Goal: Information Seeking & Learning: Learn about a topic

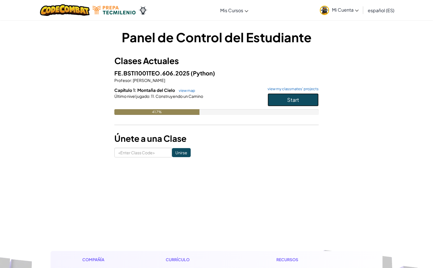
click at [279, 97] on button "Start" at bounding box center [293, 99] width 51 height 13
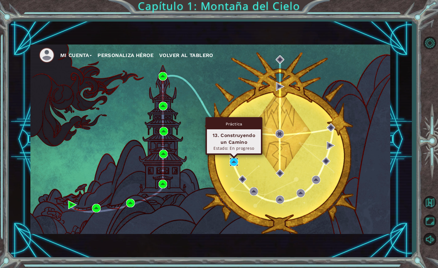
click at [232, 163] on img at bounding box center [233, 162] width 9 height 9
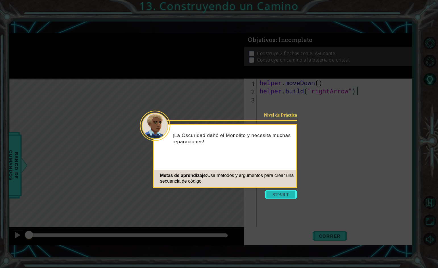
click at [269, 191] on button "Start" at bounding box center [280, 194] width 32 height 9
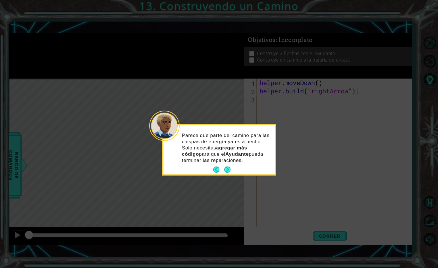
click at [224, 169] on button "Next" at bounding box center [227, 170] width 6 height 6
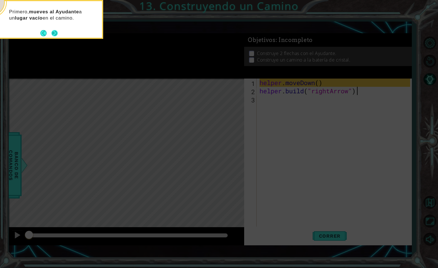
click at [53, 37] on footer at bounding box center [48, 33] width 17 height 9
click at [57, 28] on div "Primero, mueves al Ayudante a un lugar vacío en el camino." at bounding box center [46, 17] width 111 height 29
click at [56, 36] on button "Next" at bounding box center [54, 33] width 6 height 6
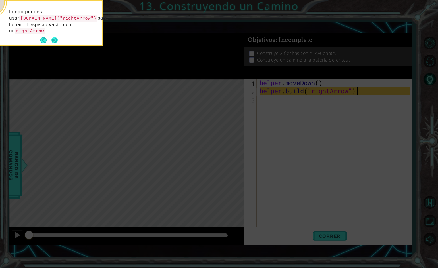
click at [54, 38] on button "Next" at bounding box center [54, 40] width 6 height 6
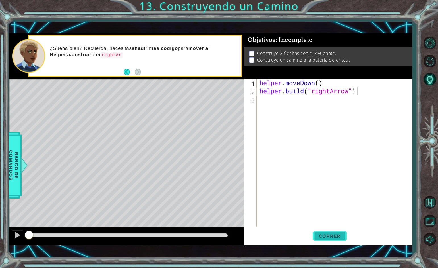
click at [333, 240] on button "Correr" at bounding box center [329, 236] width 34 height 17
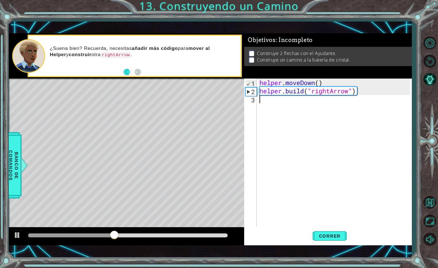
click at [268, 101] on div "helper . moveDown ( ) helper . build ( "rightArrow" )" at bounding box center [335, 161] width 154 height 165
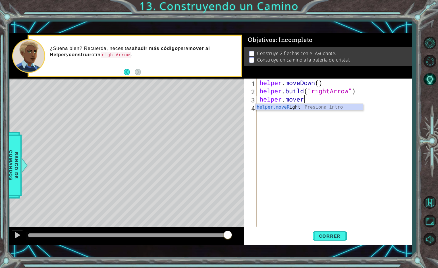
scroll to position [0, 2]
type textarea "helper.moveRight(3)"
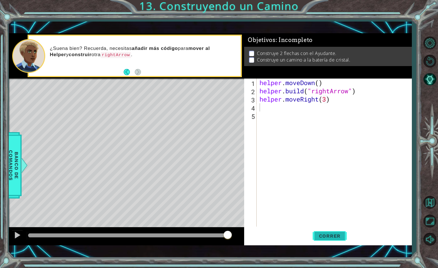
click at [322, 235] on span "Correr" at bounding box center [329, 236] width 33 height 6
type textarea "helper.bulid("rightArrow")"
click at [336, 237] on span "Correr" at bounding box center [329, 236] width 33 height 6
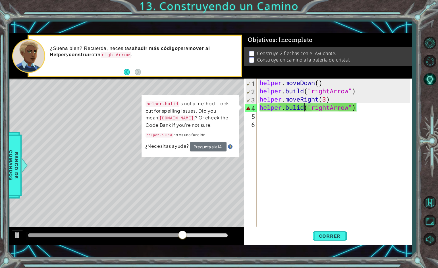
click at [304, 107] on div "helper . moveDown ( ) helper . build ( "rightArrow" ) helper . moveRight ( 3 ) …" at bounding box center [335, 161] width 154 height 165
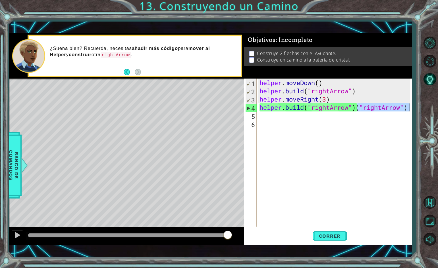
drag, startPoint x: 357, startPoint y: 105, endPoint x: 437, endPoint y: 107, distance: 80.4
click at [433, 107] on div "1 ההההההההההההההההההההההההההההההההההההההההההההההההההההההההההההההההההההההההההההה…" at bounding box center [219, 134] width 438 height 268
type textarea "[DOMAIN_NAME]("rightArrow")"
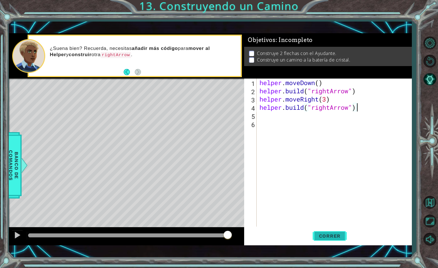
click at [342, 237] on span "Correr" at bounding box center [329, 236] width 33 height 6
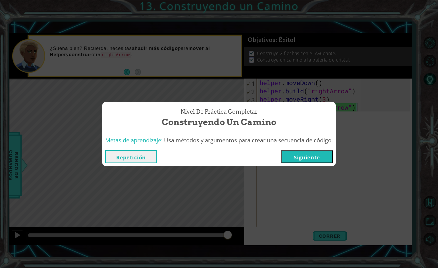
click at [328, 157] on button "Siguiente" at bounding box center [307, 157] width 52 height 13
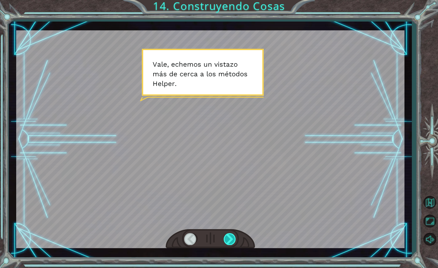
click at [224, 240] on div at bounding box center [230, 239] width 13 height 12
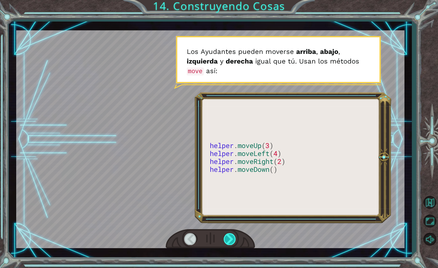
click at [224, 239] on div at bounding box center [230, 239] width 13 height 12
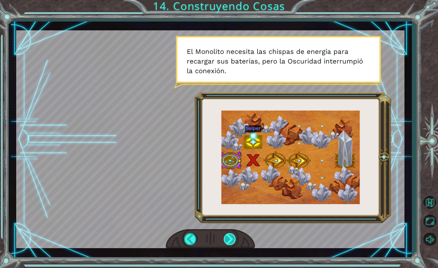
click at [227, 239] on div at bounding box center [230, 239] width 13 height 12
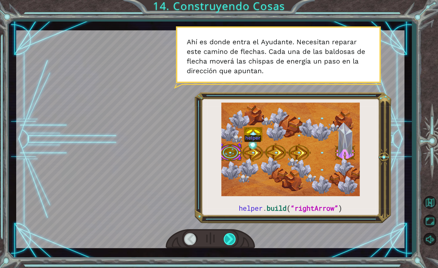
click at [226, 242] on div at bounding box center [230, 239] width 13 height 12
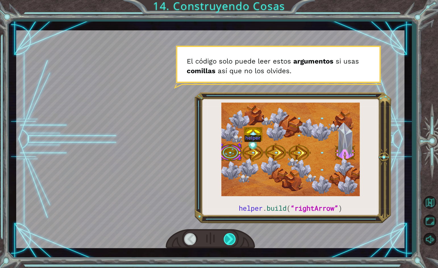
click at [226, 242] on div at bounding box center [230, 239] width 13 height 12
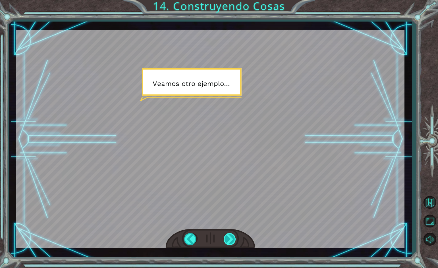
click at [225, 243] on div at bounding box center [230, 239] width 13 height 12
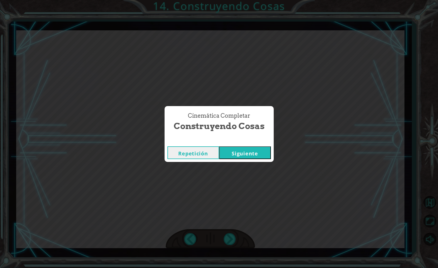
click at [243, 156] on button "Siguiente" at bounding box center [245, 153] width 52 height 13
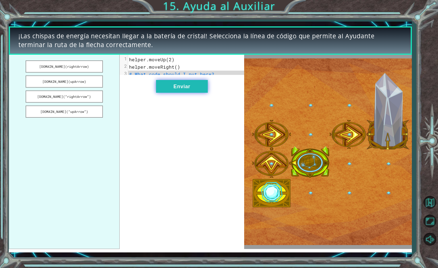
click at [197, 89] on button "Enviar" at bounding box center [182, 86] width 52 height 13
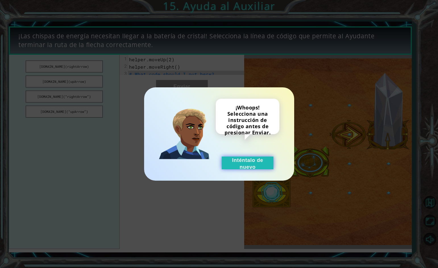
click at [250, 164] on button "Inténtalo de nuevo" at bounding box center [248, 163] width 52 height 13
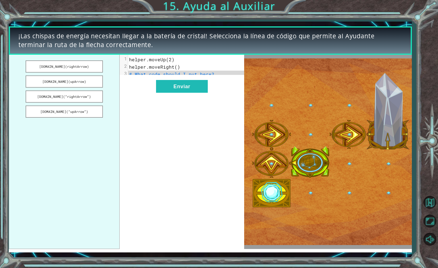
click at [160, 67] on span "helper.moveRight()" at bounding box center [154, 67] width 51 height 6
click at [166, 60] on span "helper.moveUp(2)" at bounding box center [151, 60] width 45 height 6
drag, startPoint x: 77, startPoint y: 63, endPoint x: 183, endPoint y: 94, distance: 110.1
click at [184, 95] on div "[DOMAIN_NAME](rightArrow) [DOMAIN_NAME](upArrow) [DOMAIN_NAME](“rightArrow”) [D…" at bounding box center [126, 152] width 235 height 195
click at [55, 64] on button "[DOMAIN_NAME](rightArrow)" at bounding box center [64, 66] width 77 height 12
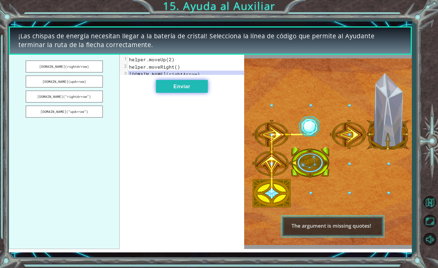
click at [192, 89] on button "Enviar" at bounding box center [182, 86] width 52 height 13
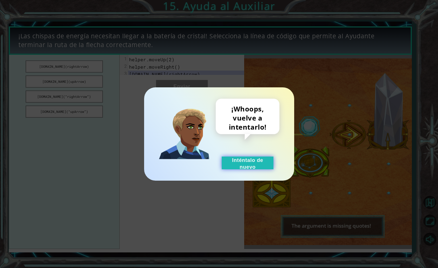
click at [240, 161] on button "Inténtalo de nuevo" at bounding box center [248, 163] width 52 height 13
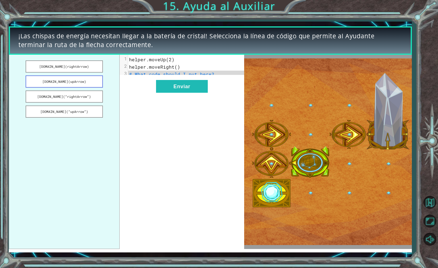
click at [42, 80] on button "[DOMAIN_NAME](upArrow)" at bounding box center [64, 82] width 77 height 12
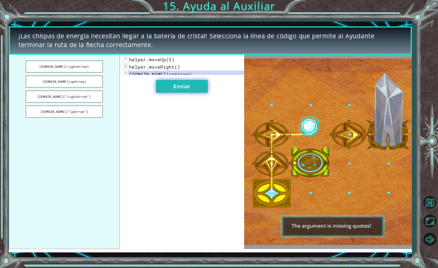
click at [184, 92] on button "Enviar" at bounding box center [182, 86] width 52 height 13
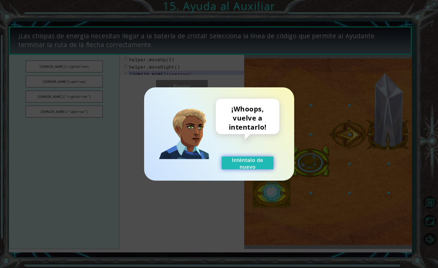
click at [237, 158] on button "Inténtalo de nuevo" at bounding box center [248, 163] width 52 height 13
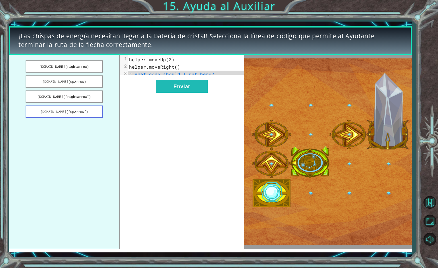
click at [54, 113] on button "[DOMAIN_NAME](“upArrow”)" at bounding box center [64, 112] width 77 height 12
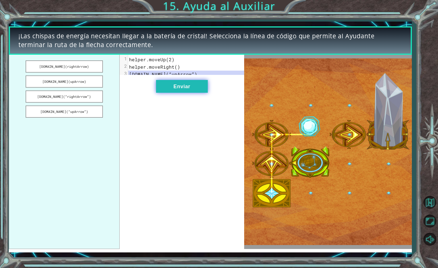
click at [193, 91] on button "Enviar" at bounding box center [182, 86] width 52 height 13
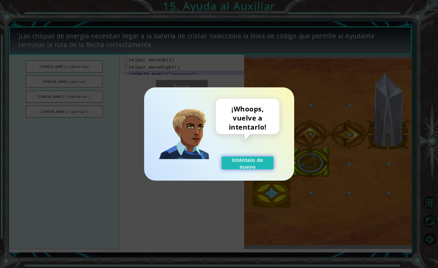
click at [227, 162] on button "Inténtalo de nuevo" at bounding box center [248, 163] width 52 height 13
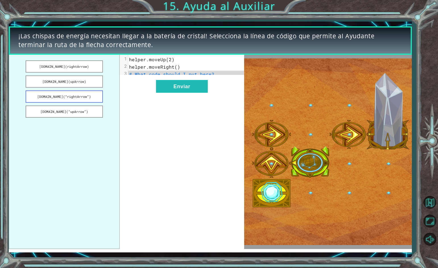
click at [55, 99] on button "[DOMAIN_NAME](“rightArrow”)" at bounding box center [64, 97] width 77 height 12
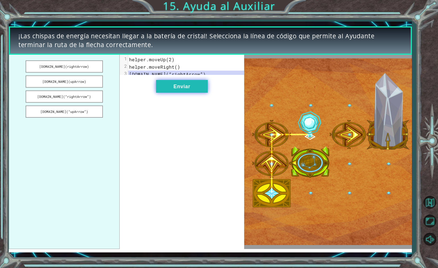
click at [174, 87] on button "Enviar" at bounding box center [182, 86] width 52 height 13
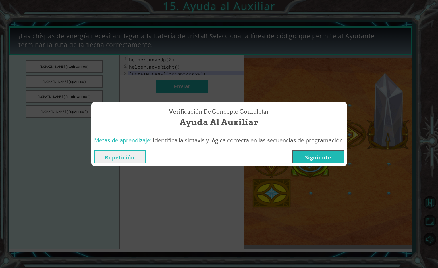
click at [310, 158] on button "Siguiente" at bounding box center [318, 157] width 52 height 13
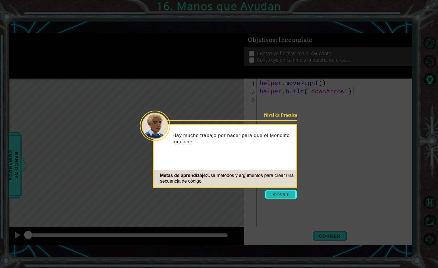
drag, startPoint x: 293, startPoint y: 190, endPoint x: 293, endPoint y: 181, distance: 8.8
click at [293, 190] on body "1 ההההההההההההההההההההההההההההההההההההההההההההההההההההההההההההההההההההההההההההה…" at bounding box center [219, 134] width 438 height 268
click at [289, 188] on div "Nivel de Práctica Hay mucho trabajo por hacer para que el Monolito funcione. Me…" at bounding box center [225, 156] width 144 height 64
click at [283, 196] on button "Start" at bounding box center [280, 194] width 32 height 9
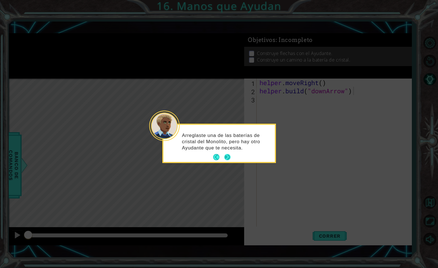
click at [228, 154] on button "Next" at bounding box center [227, 157] width 6 height 6
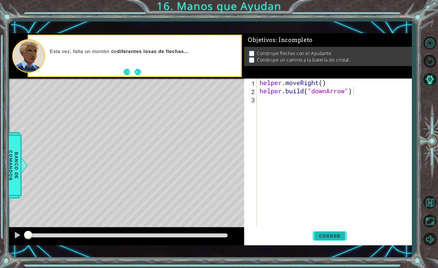
drag, startPoint x: 335, startPoint y: 237, endPoint x: 333, endPoint y: 231, distance: 7.0
click at [334, 237] on span "Correr" at bounding box center [329, 236] width 33 height 6
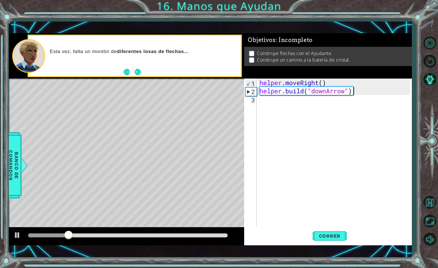
click at [262, 103] on div "helper . moveRight ( ) helper . build ( "downArrow" )" at bounding box center [335, 161] width 154 height 165
type textarea "g"
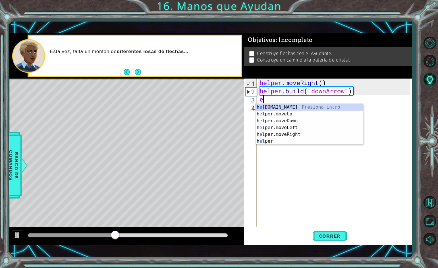
type textarea "[DOMAIN_NAME]("rightArrow")"
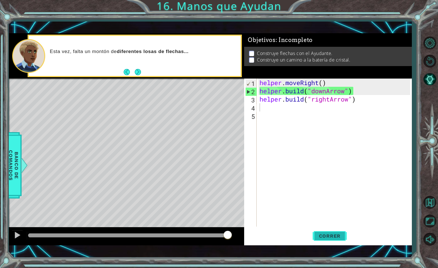
click at [325, 239] on span "Correr" at bounding box center [329, 236] width 33 height 6
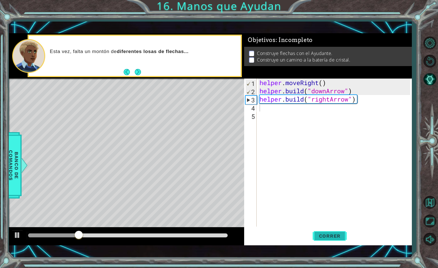
click at [327, 231] on button "Correr" at bounding box center [329, 236] width 34 height 17
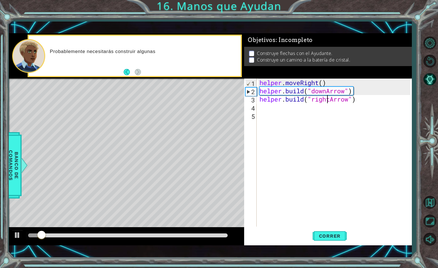
click at [327, 98] on div "helper . moveRight ( ) helper . build ( "downArrow" ) helper . build ( "rightAr…" at bounding box center [335, 161] width 154 height 165
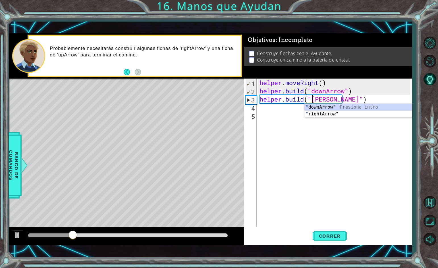
type textarea "[DOMAIN_NAME]("downArrow")"
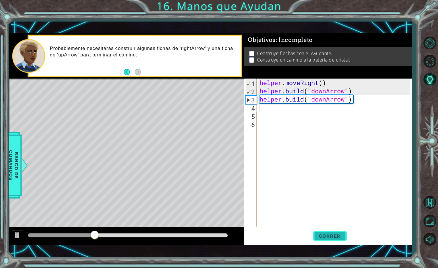
click at [336, 233] on span "Correr" at bounding box center [329, 236] width 33 height 6
click at [255, 92] on div "2" at bounding box center [250, 92] width 11 height 8
type textarea "[DOMAIN_NAME]("downArrow")"
click at [355, 90] on div "helper . moveRight ( ) helper . build ( "downArrow" ) helper . build ( "downArr…" at bounding box center [335, 161] width 154 height 165
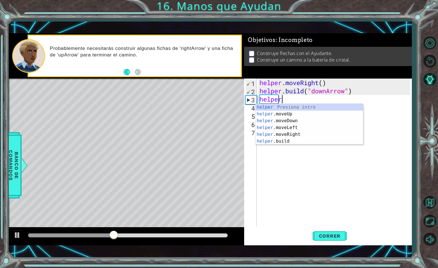
scroll to position [0, 1]
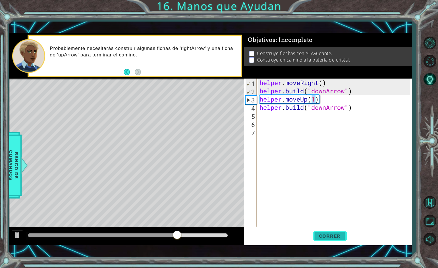
type textarea "helper.moveUp(1)"
click at [344, 232] on button "Correr" at bounding box center [329, 236] width 34 height 17
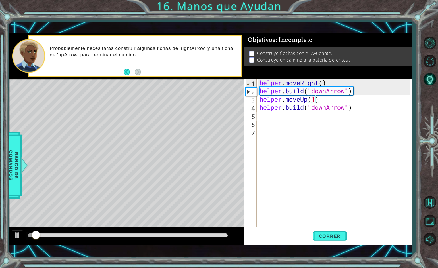
click at [368, 112] on div "helper . moveRight ( ) helper . build ( "downArrow" ) helper . moveUp ( 1 ) hel…" at bounding box center [335, 161] width 154 height 165
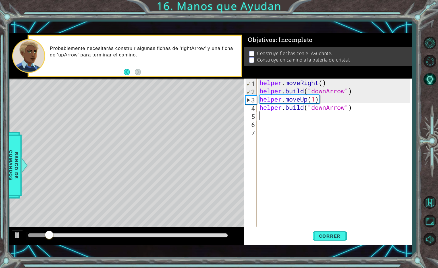
click at [262, 114] on div "helper . moveRight ( ) helper . build ( "downArrow" ) helper . moveUp ( 1 ) hel…" at bounding box center [335, 161] width 154 height 165
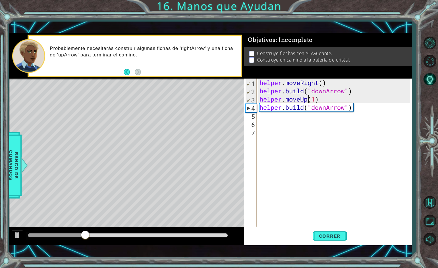
click at [309, 100] on div "helper . moveRight ( ) helper . build ( "downArrow" ) helper . moveUp ( 1 ) hel…" at bounding box center [335, 161] width 154 height 165
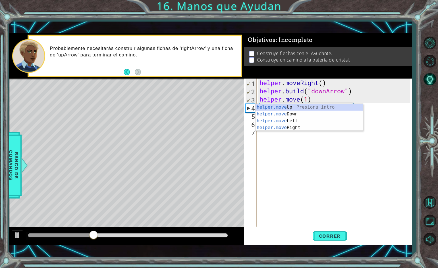
scroll to position [0, 2]
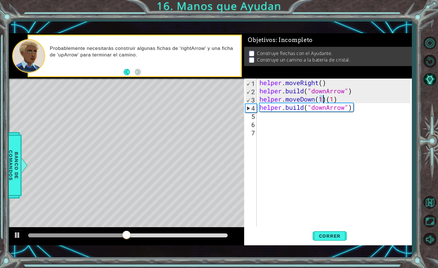
click at [339, 99] on div "helper . moveRight ( ) helper . build ( "downArrow" ) helper . moveDown ( 1 ) (…" at bounding box center [335, 161] width 154 height 165
click at [358, 106] on div "helper . moveRight ( ) helper . build ( "downArrow" ) helper . moveDown ( 1 ) h…" at bounding box center [335, 161] width 154 height 165
type textarea "[DOMAIN_NAME]("downArrow")"
click at [317, 237] on span "Correr" at bounding box center [329, 236] width 33 height 6
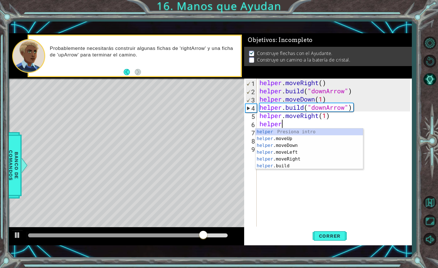
scroll to position [0, 4]
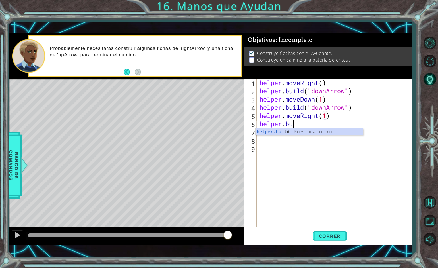
type textarea "[DOMAIN_NAME]("rightArrow")"
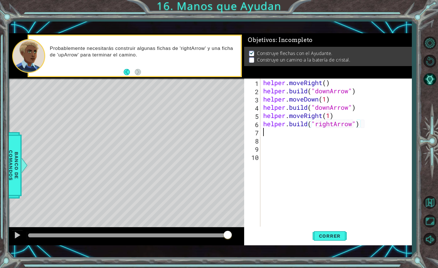
scroll to position [0, 0]
click at [337, 235] on span "Correr" at bounding box center [329, 236] width 33 height 6
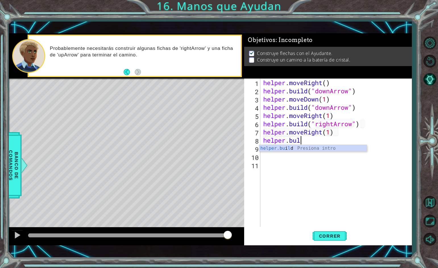
type textarea "[DOMAIN_NAME]("rightArrow")"
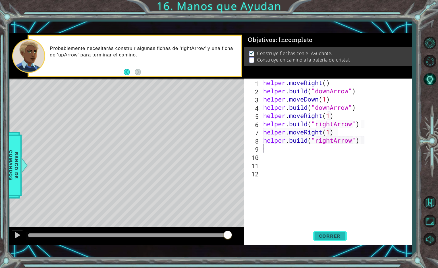
drag, startPoint x: 333, startPoint y: 236, endPoint x: 332, endPoint y: 232, distance: 3.7
click at [333, 235] on span "Correr" at bounding box center [329, 236] width 33 height 6
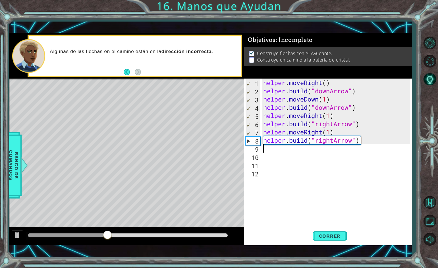
drag, startPoint x: 333, startPoint y: 141, endPoint x: 332, endPoint y: 144, distance: 3.1
click at [333, 143] on div "helper . moveRight ( ) helper . build ( "downArrow" ) helper . moveDown ( 1 ) h…" at bounding box center [337, 161] width 151 height 165
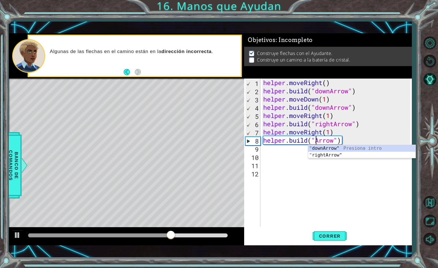
scroll to position [0, 3]
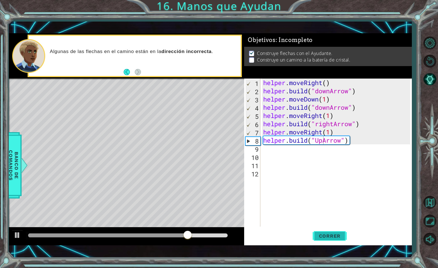
click at [317, 233] on span "Correr" at bounding box center [329, 236] width 33 height 6
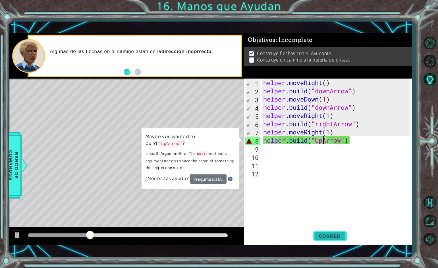
drag, startPoint x: 331, startPoint y: 235, endPoint x: 332, endPoint y: 232, distance: 3.0
click at [332, 233] on button "Correr" at bounding box center [329, 236] width 34 height 17
click at [328, 108] on div "helper . moveRight ( ) helper . build ( "downArrow" ) helper . moveDown ( 1 ) h…" at bounding box center [337, 161] width 151 height 165
click at [330, 109] on div "helper . moveRight ( ) helper . build ( "downArrow" ) helper . moveDown ( 1 ) h…" at bounding box center [337, 161] width 151 height 165
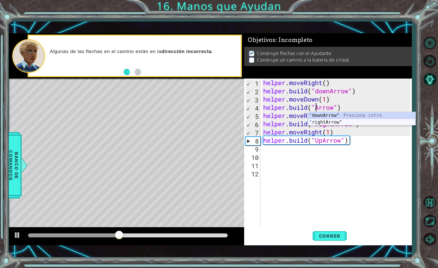
click at [375, 124] on div "" downArrow" Presiona intro " rightArrow" Presiona intro" at bounding box center [361, 125] width 107 height 27
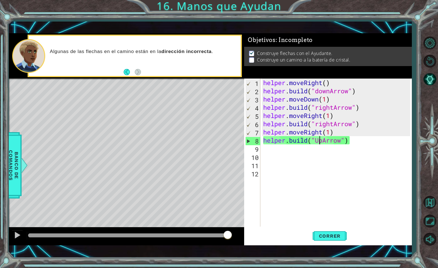
click at [318, 141] on div "helper . moveRight ( ) helper . build ( "downArrow" ) helper . moveDown ( 1 ) h…" at bounding box center [337, 161] width 151 height 165
drag, startPoint x: 324, startPoint y: 138, endPoint x: 323, endPoint y: 142, distance: 3.8
click at [324, 139] on div "helper . moveRight ( ) helper . build ( "downArrow" ) helper . moveDown ( 1 ) h…" at bounding box center [337, 161] width 151 height 165
click at [334, 233] on span "Correr" at bounding box center [329, 236] width 33 height 6
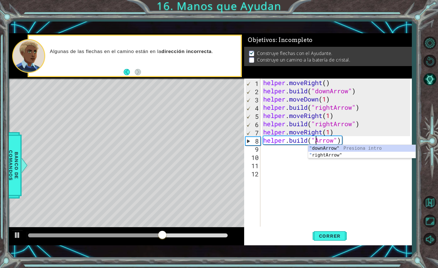
click at [343, 140] on div "helper . moveRight ( ) helper . build ( "downArrow" ) helper . moveDown ( 1 ) h…" at bounding box center [337, 161] width 151 height 165
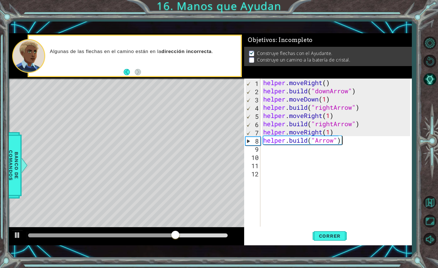
click at [341, 141] on div "helper . moveRight ( ) helper . build ( "downArrow" ) helper . moveDown ( 1 ) h…" at bounding box center [337, 161] width 151 height 165
click at [342, 141] on div "helper . moveRight ( ) helper . build ( "downArrow" ) helper . moveDown ( 1 ) h…" at bounding box center [337, 161] width 151 height 165
click at [347, 140] on div "helper . moveRight ( ) helper . build ( "downArrow" ) helper . moveDown ( 1 ) h…" at bounding box center [337, 161] width 151 height 165
click at [347, 141] on div "helper . moveRight ( ) helper . build ( "downArrow" ) helper . moveDown ( 1 ) h…" at bounding box center [337, 161] width 151 height 165
drag, startPoint x: 330, startPoint y: 136, endPoint x: 332, endPoint y: 141, distance: 5.7
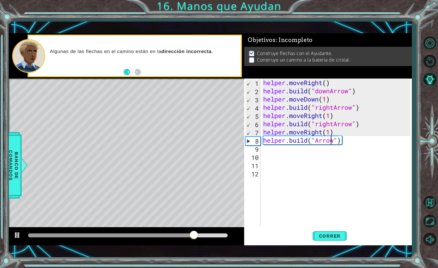
click at [331, 140] on div "helper . moveRight ( ) helper . build ( "downArrow" ) helper . moveDown ( 1 ) h…" at bounding box center [337, 161] width 151 height 165
drag, startPoint x: 338, startPoint y: 141, endPoint x: 341, endPoint y: 149, distance: 8.4
click at [341, 149] on div "helper . moveRight ( ) helper . build ( "downArrow" ) helper . moveDown ( 1 ) h…" at bounding box center [337, 161] width 151 height 165
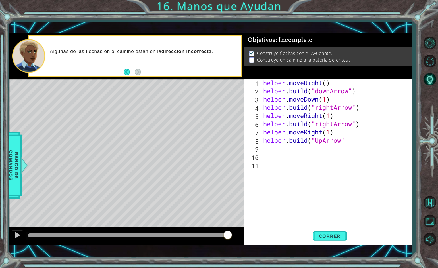
scroll to position [0, 4]
click at [329, 234] on span "Correr" at bounding box center [329, 236] width 33 height 6
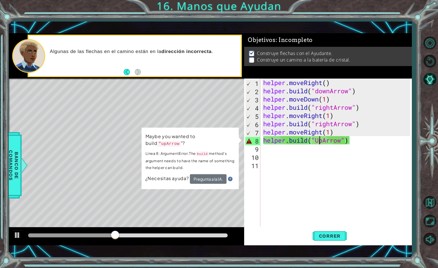
click at [319, 139] on div "helper . moveRight ( ) helper . build ( "downArrow" ) helper . moveDown ( 1 ) h…" at bounding box center [337, 161] width 151 height 165
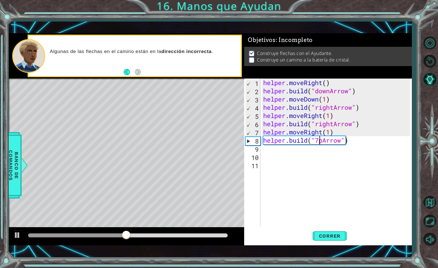
scroll to position [0, 3]
type textarea "[DOMAIN_NAME]("upArrow")"
click at [345, 235] on span "Correr" at bounding box center [329, 236] width 33 height 6
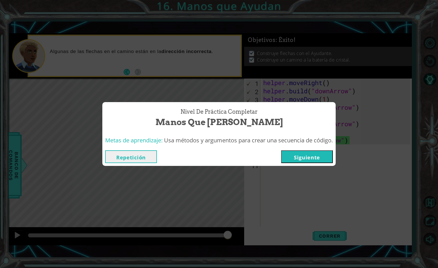
click at [308, 158] on button "Siguiente" at bounding box center [307, 157] width 52 height 13
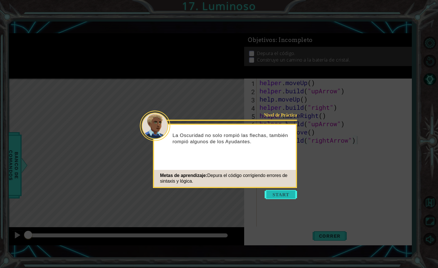
click at [287, 192] on button "Start" at bounding box center [280, 194] width 32 height 9
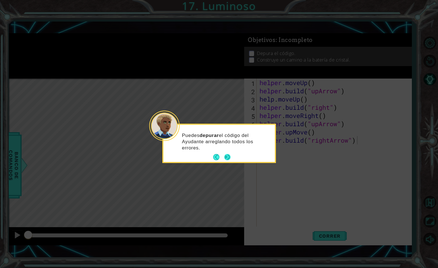
click at [227, 157] on button "Next" at bounding box center [227, 157] width 6 height 6
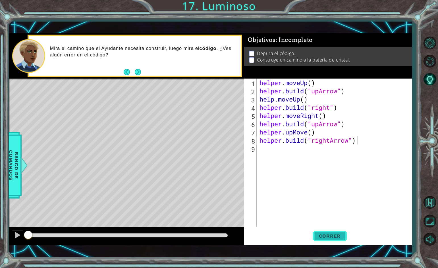
click at [326, 237] on span "Correr" at bounding box center [329, 236] width 33 height 6
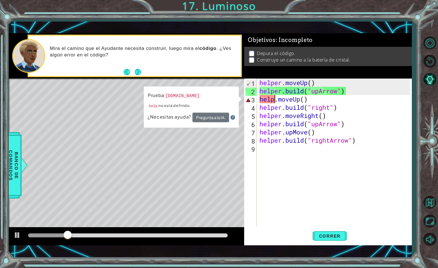
click at [273, 99] on div "helper . moveUp ( ) helper . build ( "upArrow" ) help . moveUp ( ) helper . bui…" at bounding box center [335, 161] width 154 height 165
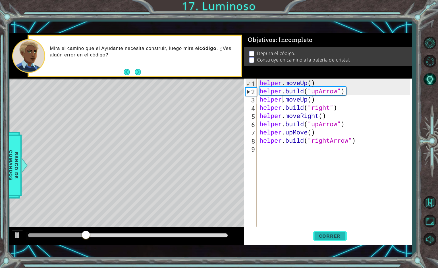
click at [324, 237] on span "Correr" at bounding box center [329, 236] width 33 height 6
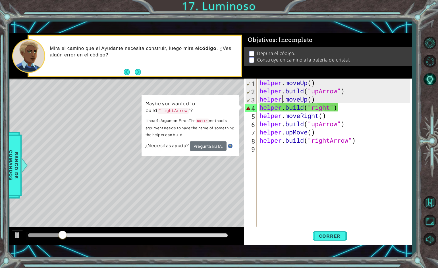
click at [329, 106] on div "helper . moveUp ( ) helper . build ( "upArrow" ) helper . moveUp ( ) helper . b…" at bounding box center [335, 161] width 154 height 165
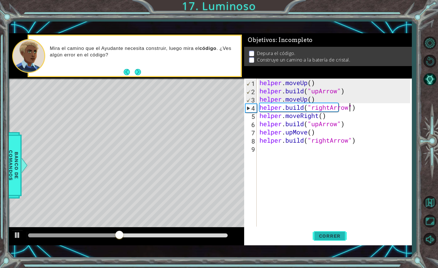
type textarea "[DOMAIN_NAME]("rightArrow")"
click at [335, 234] on span "Correr" at bounding box center [329, 236] width 33 height 6
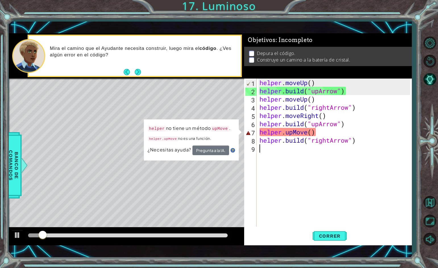
click at [309, 201] on div "helper . moveUp ( ) helper . build ( "upArrow" ) helper . moveUp ( ) helper . b…" at bounding box center [335, 161] width 154 height 165
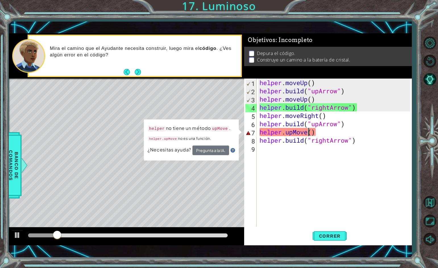
click at [309, 131] on div "helper . moveUp ( ) helper . build ( "upArrow" ) helper . moveUp ( ) helper . b…" at bounding box center [335, 161] width 154 height 165
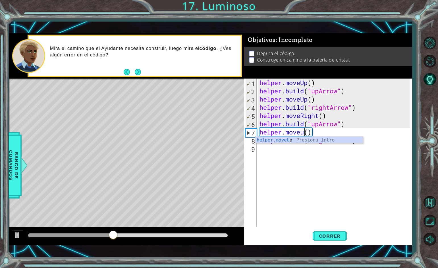
scroll to position [0, 2]
click at [326, 233] on button "Correr" at bounding box center [329, 236] width 34 height 17
type textarea "helper.moveUp()"
click at [325, 234] on span "Correr" at bounding box center [329, 236] width 33 height 6
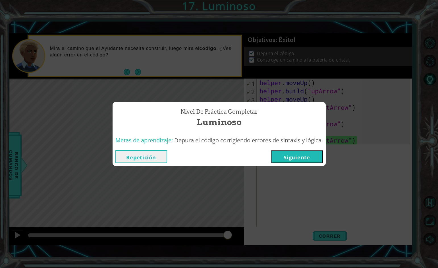
click at [298, 153] on button "Siguiente" at bounding box center [297, 157] width 52 height 13
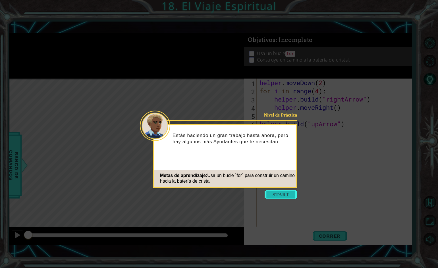
click at [278, 193] on button "Start" at bounding box center [280, 194] width 32 height 9
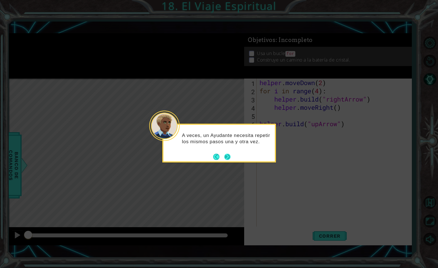
click at [224, 156] on button "Next" at bounding box center [227, 157] width 6 height 6
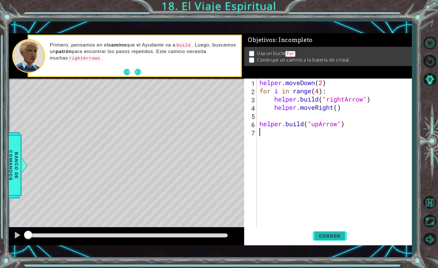
click at [333, 239] on span "Correr" at bounding box center [329, 236] width 33 height 6
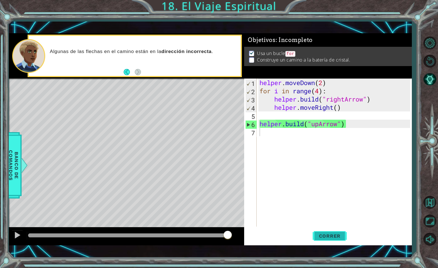
click at [322, 236] on span "Correr" at bounding box center [329, 236] width 33 height 6
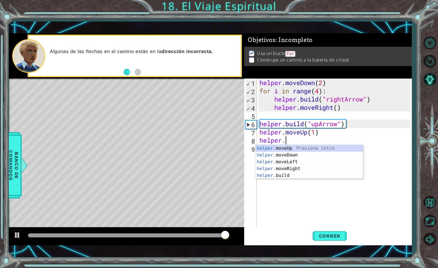
scroll to position [0, 1]
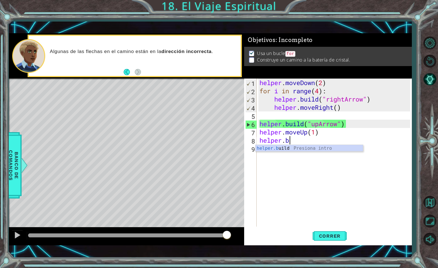
type textarea "[DOMAIN_NAME]("rightArrow")"
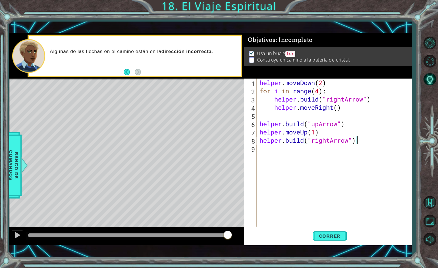
scroll to position [0, 0]
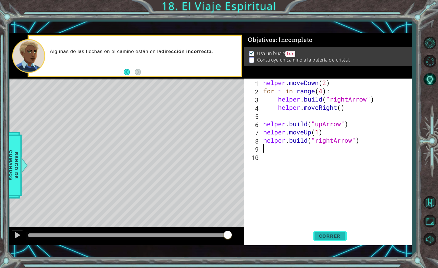
click at [321, 231] on button "Correr" at bounding box center [329, 236] width 34 height 17
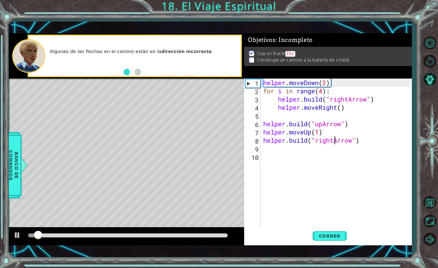
click at [333, 140] on div "helper . moveDown ( 2 ) for i in range ( 4 ) : helper . build ( "rightArrow" ) …" at bounding box center [337, 161] width 151 height 165
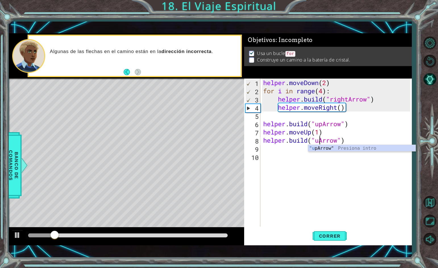
scroll to position [0, 3]
type textarea "[DOMAIN_NAME]("upArrow")"
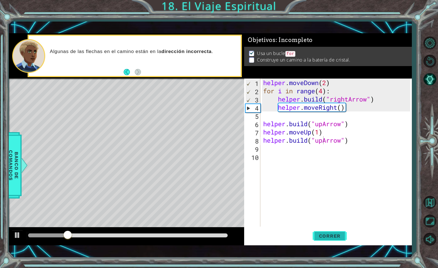
drag, startPoint x: 320, startPoint y: 238, endPoint x: 314, endPoint y: 236, distance: 6.6
click at [319, 238] on span "Correr" at bounding box center [329, 236] width 33 height 6
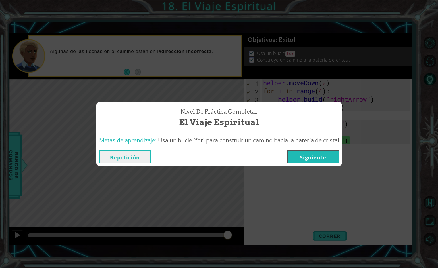
click at [314, 160] on button "Siguiente" at bounding box center [313, 157] width 52 height 13
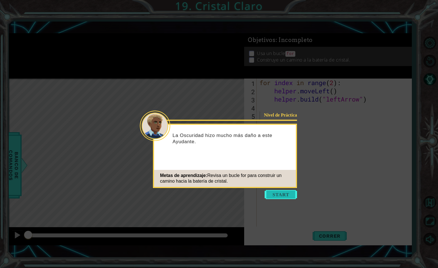
click at [275, 195] on button "Start" at bounding box center [280, 194] width 32 height 9
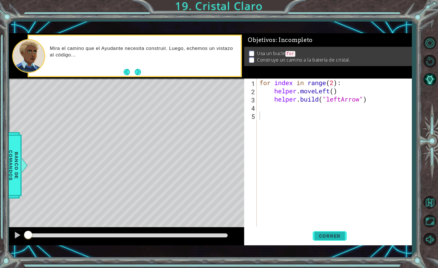
click at [332, 241] on button "Correr" at bounding box center [329, 236] width 34 height 17
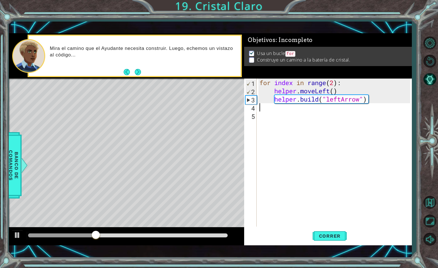
click at [267, 110] on div "for index in range ( 2 ) : helper . moveLeft ( ) helper . build ( "leftArrow" )" at bounding box center [335, 161] width 154 height 165
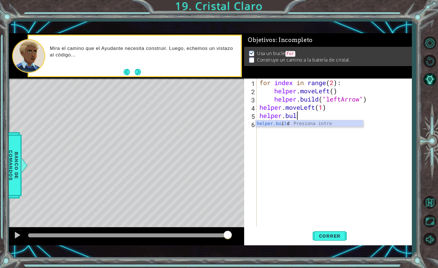
scroll to position [0, 1]
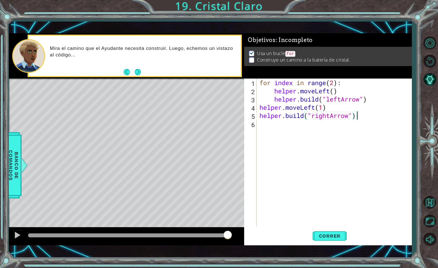
click at [328, 116] on div "for index in range ( 2 ) : helper . moveLeft ( ) helper . build ( "leftArrow" )…" at bounding box center [335, 161] width 154 height 165
type textarea "[DOMAIN_NAME]("leftArrow")"
click at [358, 117] on div "for index in range ( 2 ) : helper . moveLeft ( ) helper . build ( "leftArrow" )…" at bounding box center [335, 161] width 154 height 165
type textarea "helper.moveLeft()"
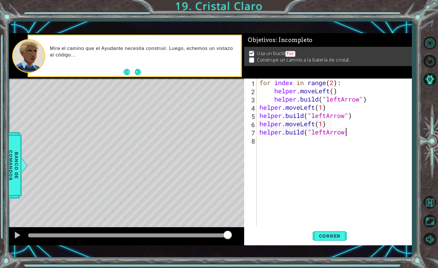
scroll to position [0, 4]
drag, startPoint x: 323, startPoint y: 228, endPoint x: 325, endPoint y: 232, distance: 4.2
click at [323, 229] on button "Correr" at bounding box center [329, 236] width 34 height 17
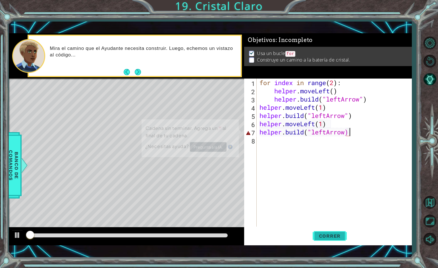
click at [328, 237] on span "Correr" at bounding box center [329, 236] width 33 height 6
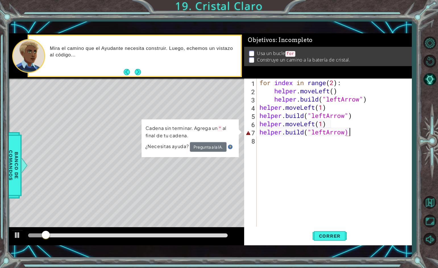
click at [346, 134] on div "for index in range ( 2 ) : helper . moveLeft ( ) helper . build ( "leftArrow" )…" at bounding box center [335, 161] width 154 height 165
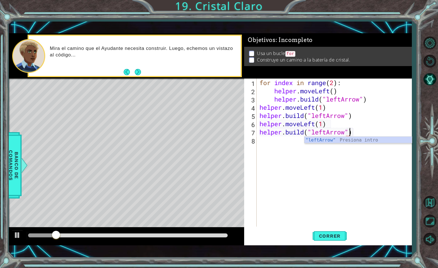
scroll to position [0, 4]
type textarea "[DOMAIN_NAME]("leftArrow")"
click at [335, 237] on span "Correr" at bounding box center [329, 236] width 33 height 6
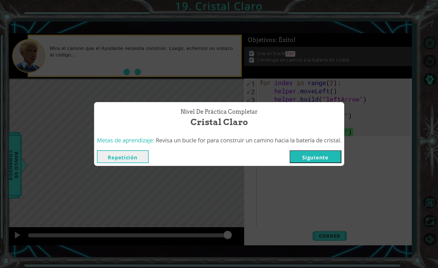
click at [327, 162] on button "Siguiente" at bounding box center [315, 157] width 52 height 13
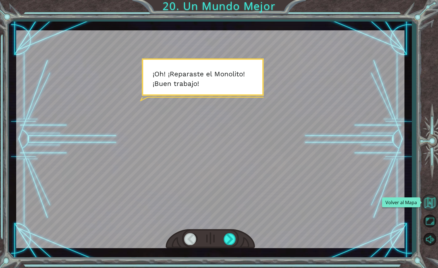
click at [426, 204] on button "Volver al Mapa" at bounding box center [429, 203] width 16 height 16
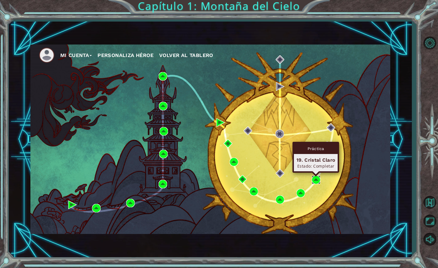
click at [314, 181] on img at bounding box center [316, 180] width 9 height 9
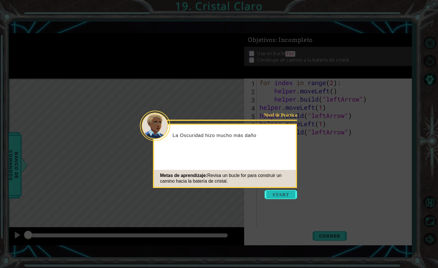
click at [280, 193] on button "Start" at bounding box center [280, 194] width 32 height 9
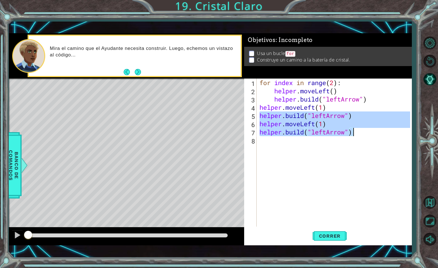
drag, startPoint x: 261, startPoint y: 114, endPoint x: 360, endPoint y: 135, distance: 101.0
click at [360, 135] on div "for index in range ( 2 ) : helper . moveLeft ( ) helper . build ( "leftArrow" )…" at bounding box center [335, 161] width 154 height 165
type textarea "helper.moveLeft(1) [DOMAIN_NAME]("leftArrow")"
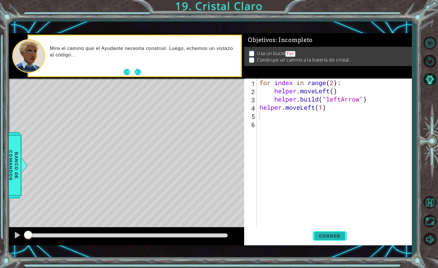
click at [320, 239] on button "Correr" at bounding box center [329, 236] width 34 height 17
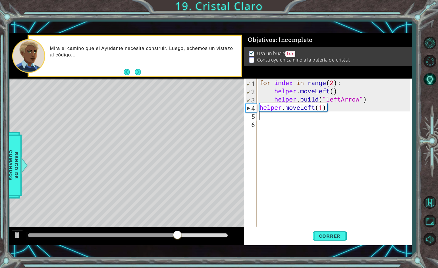
click at [326, 111] on div "for index in range ( 2 ) : helper . moveLeft ( ) helper . build ( "leftArrow" )…" at bounding box center [335, 161] width 154 height 165
type textarea "helper.moveLeft(1)"
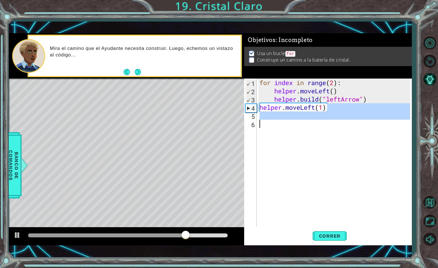
drag, startPoint x: 328, startPoint y: 106, endPoint x: 300, endPoint y: 244, distance: 140.4
click at [283, 237] on div "helper.moveLeft(1) 1 2 3 4 5 6 for index in range ( 2 ) : helper . moveLeft ( )…" at bounding box center [327, 162] width 167 height 167
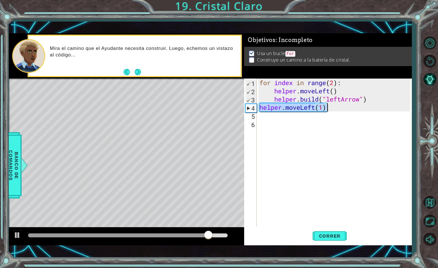
drag, startPoint x: 259, startPoint y: 106, endPoint x: 326, endPoint y: 111, distance: 66.9
click at [326, 111] on div "for index in range ( 2 ) : helper . moveLeft ( ) helper . build ( "leftArrow" )…" at bounding box center [335, 161] width 154 height 165
type textarea "helper.moveLeft(1)"
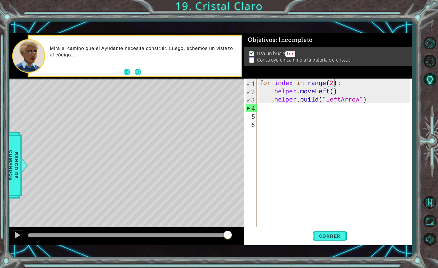
click at [334, 83] on div "for index in range ( 2 ) : helper . moveLeft ( ) helper . build ( "leftArrow" )" at bounding box center [335, 161] width 154 height 165
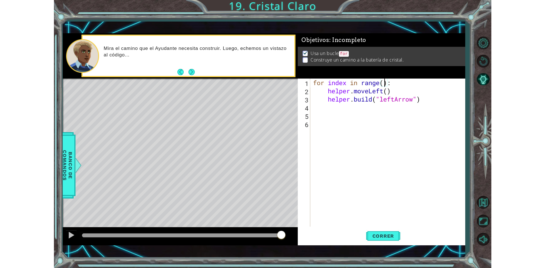
scroll to position [0, 3]
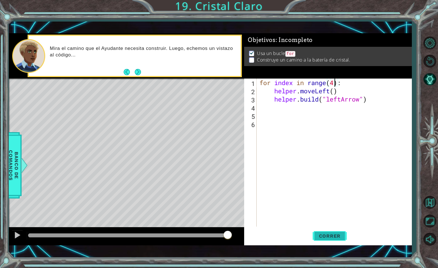
type textarea "for index in range(4):"
click at [330, 236] on span "Correr" at bounding box center [329, 236] width 33 height 6
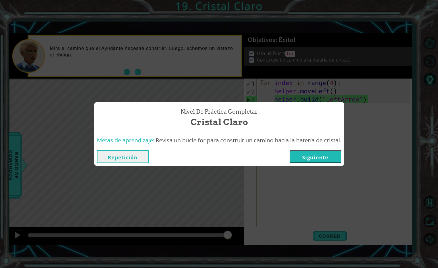
click at [308, 154] on button "Siguiente" at bounding box center [315, 157] width 52 height 13
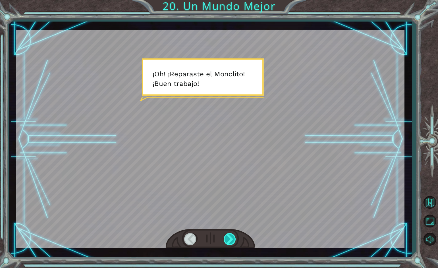
click at [230, 243] on div at bounding box center [230, 239] width 13 height 12
click at [229, 236] on div at bounding box center [230, 239] width 13 height 12
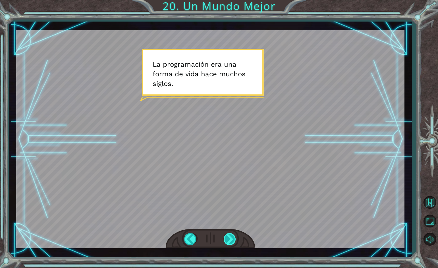
click at [230, 236] on div at bounding box center [230, 239] width 13 height 12
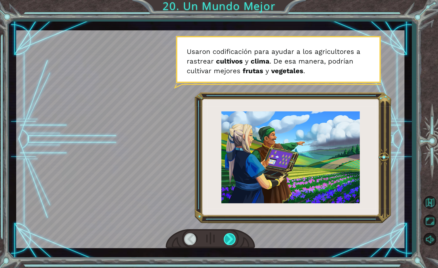
click at [225, 237] on div at bounding box center [230, 239] width 13 height 12
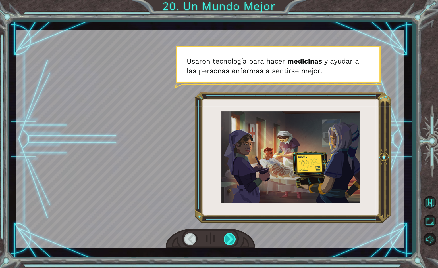
click at [228, 237] on div at bounding box center [230, 239] width 13 height 12
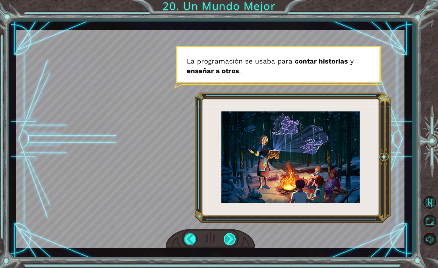
click at [226, 237] on div at bounding box center [230, 239] width 13 height 12
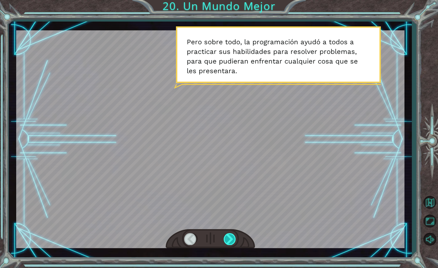
click at [229, 237] on div at bounding box center [230, 239] width 13 height 12
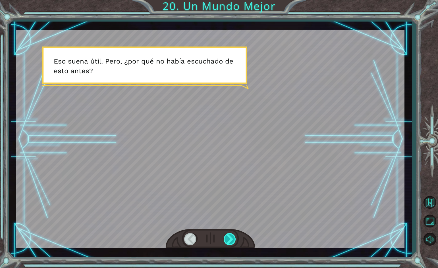
click at [229, 237] on div at bounding box center [230, 239] width 13 height 12
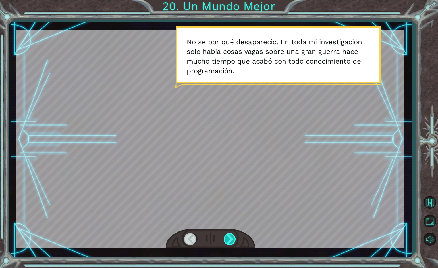
click at [229, 237] on div at bounding box center [230, 239] width 13 height 12
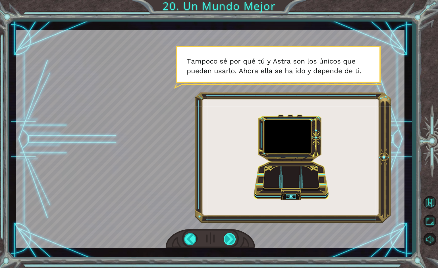
click at [229, 237] on div at bounding box center [230, 239] width 13 height 12
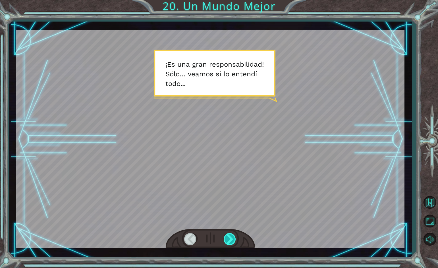
click at [229, 237] on div at bounding box center [230, 239] width 13 height 12
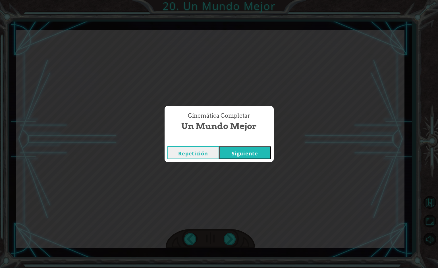
click at [265, 157] on button "Siguiente" at bounding box center [245, 153] width 52 height 13
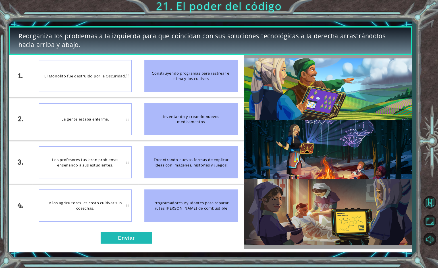
drag, startPoint x: 208, startPoint y: 126, endPoint x: 147, endPoint y: 83, distance: 73.7
click at [147, 83] on ul "Construyendo programas para rastrear el clima y los cultivos Inventando y crean…" at bounding box center [191, 141] width 106 height 173
drag, startPoint x: 160, startPoint y: 123, endPoint x: 151, endPoint y: 169, distance: 47.6
click at [151, 169] on ul "Construyendo programas para rastrear el clima y los cultivos Inventando y crean…" at bounding box center [191, 141] width 106 height 173
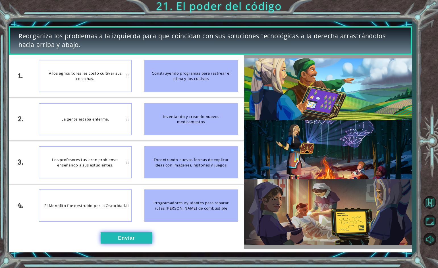
click at [120, 236] on button "Enviar" at bounding box center [127, 238] width 52 height 11
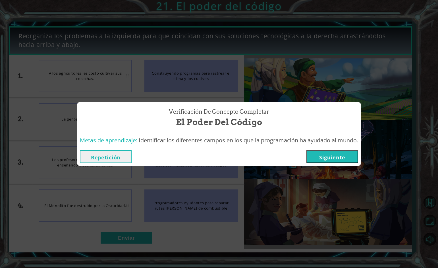
click at [314, 156] on button "Siguiente" at bounding box center [332, 157] width 52 height 13
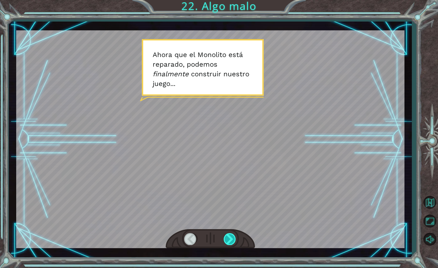
click at [236, 240] on div at bounding box center [230, 239] width 13 height 12
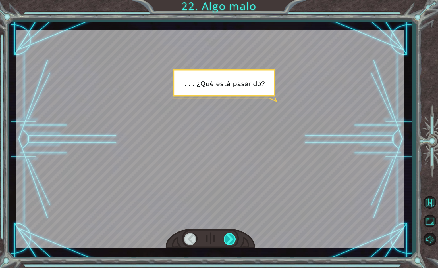
click at [233, 240] on div at bounding box center [230, 239] width 13 height 12
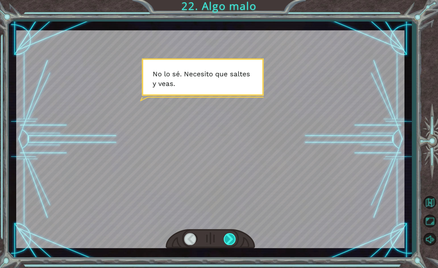
click at [233, 240] on div at bounding box center [230, 239] width 13 height 12
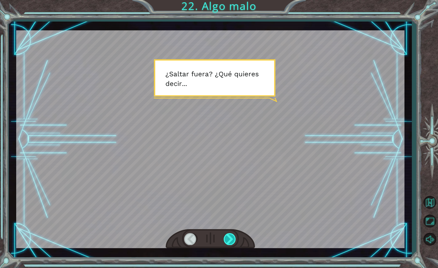
click at [233, 240] on div at bounding box center [230, 239] width 13 height 12
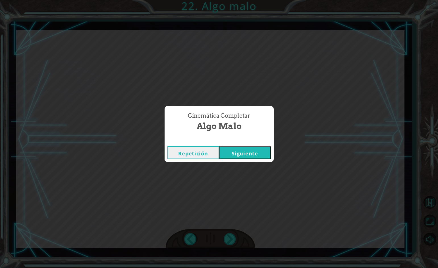
click at [259, 148] on button "Siguiente" at bounding box center [245, 153] width 52 height 13
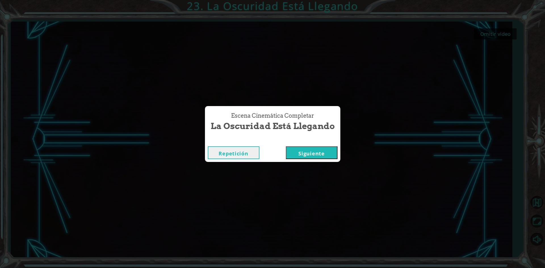
click at [293, 139] on div "Escena Cinemática Completar" at bounding box center [272, 141] width 135 height 6
drag, startPoint x: 304, startPoint y: 154, endPoint x: 298, endPoint y: 156, distance: 6.5
click at [298, 156] on button "Siguiente" at bounding box center [312, 153] width 52 height 13
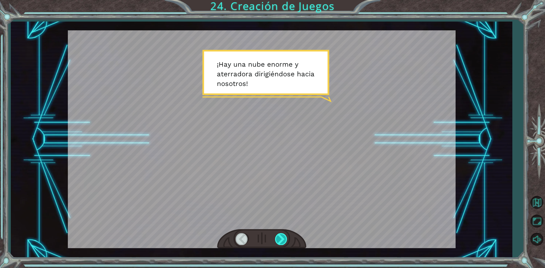
click at [277, 240] on div at bounding box center [281, 239] width 13 height 12
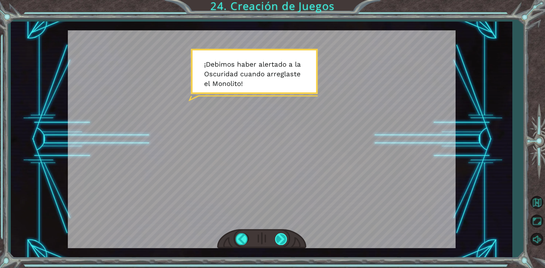
click at [277, 240] on div at bounding box center [281, 239] width 13 height 12
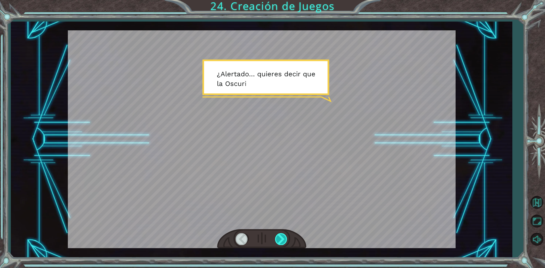
click at [277, 240] on div at bounding box center [281, 239] width 13 height 12
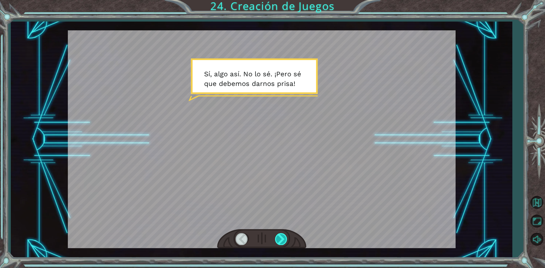
click at [277, 240] on div at bounding box center [281, 239] width 13 height 12
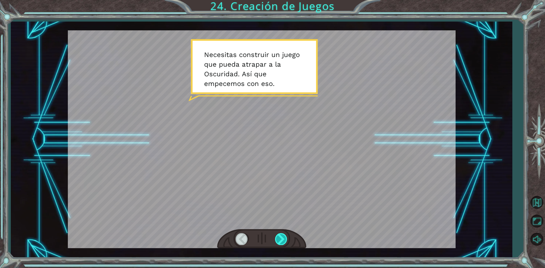
click at [278, 240] on div at bounding box center [281, 239] width 13 height 12
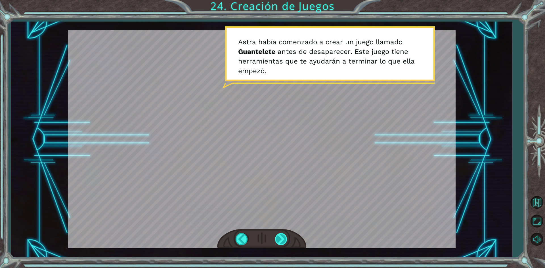
click at [278, 241] on div at bounding box center [281, 239] width 13 height 12
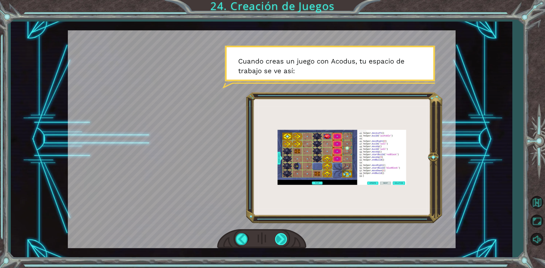
click at [279, 242] on div at bounding box center [281, 239] width 13 height 12
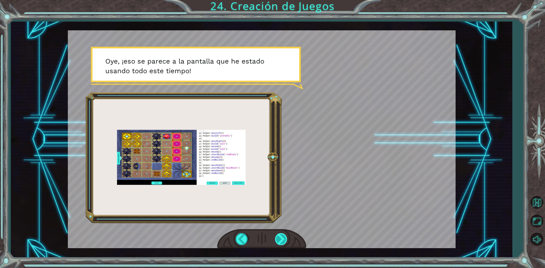
click at [279, 244] on div at bounding box center [281, 239] width 13 height 12
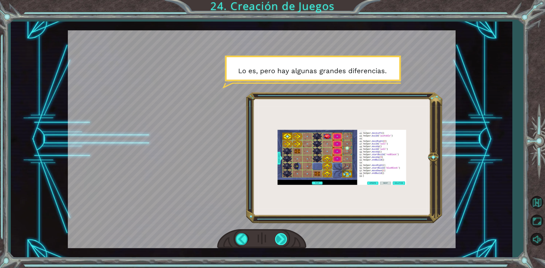
click at [279, 244] on div at bounding box center [281, 239] width 13 height 12
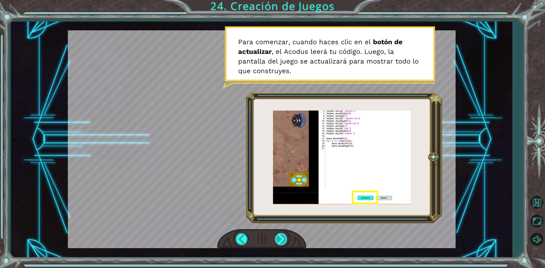
click at [279, 244] on div at bounding box center [281, 239] width 13 height 12
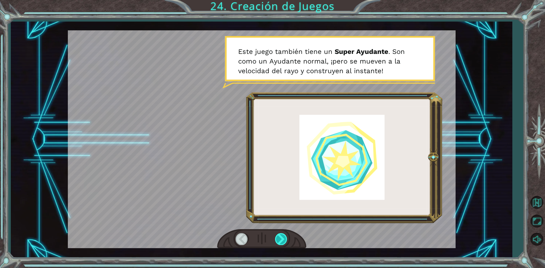
click at [281, 237] on div at bounding box center [281, 239] width 13 height 12
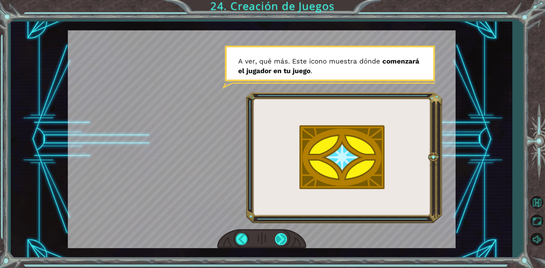
click at [281, 237] on div at bounding box center [281, 239] width 13 height 12
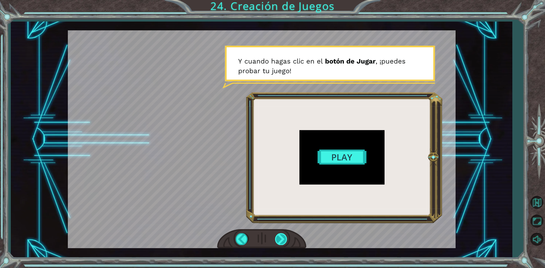
click at [281, 237] on div at bounding box center [281, 239] width 13 height 12
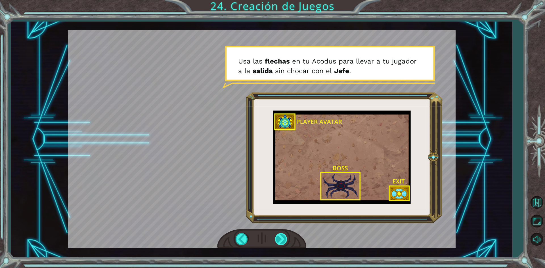
click at [280, 234] on div at bounding box center [281, 239] width 13 height 12
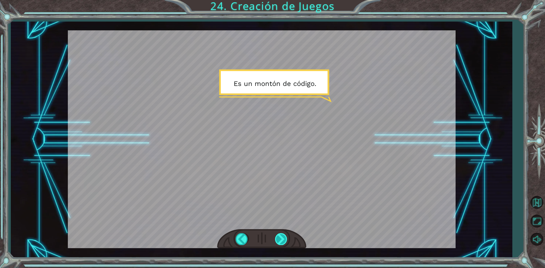
click at [280, 234] on div at bounding box center [281, 239] width 13 height 12
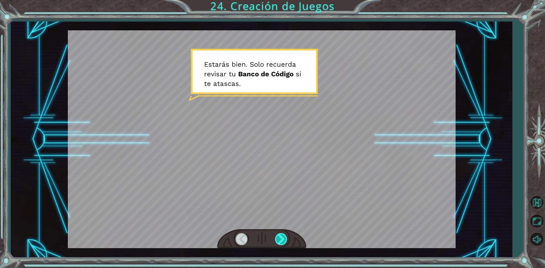
click at [280, 234] on div at bounding box center [281, 239] width 13 height 12
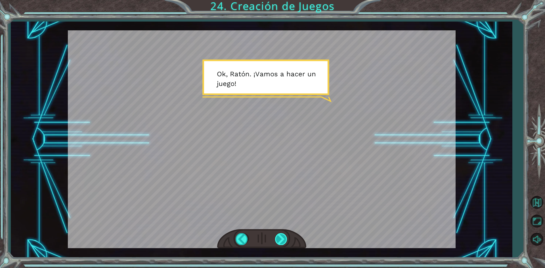
click at [280, 234] on div at bounding box center [281, 239] width 13 height 12
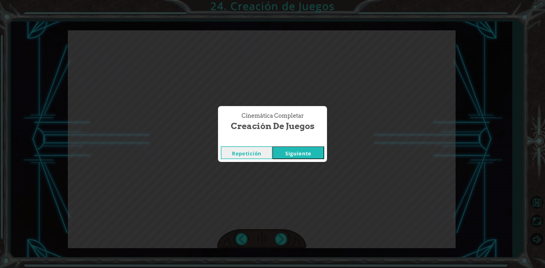
click at [315, 154] on button "Siguiente" at bounding box center [299, 153] width 52 height 13
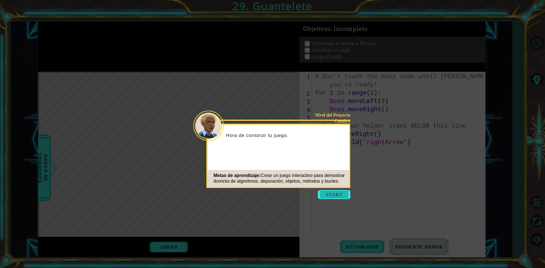
click at [323, 193] on button "Start" at bounding box center [334, 194] width 32 height 9
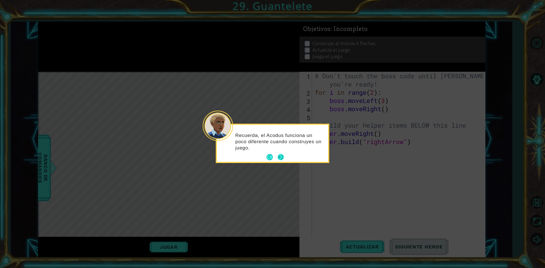
click at [284, 154] on div "Recuerda, el Acodus funciona un poco diferente cuando construyes un juego." at bounding box center [272, 143] width 111 height 37
click at [282, 155] on button "Next" at bounding box center [281, 157] width 6 height 6
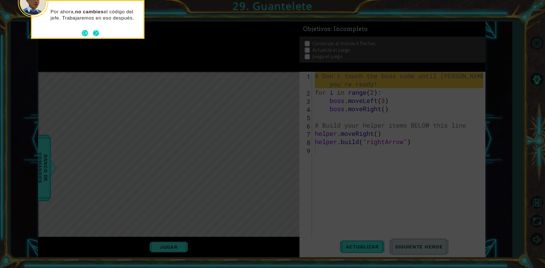
click at [95, 31] on button "Next" at bounding box center [96, 33] width 6 height 6
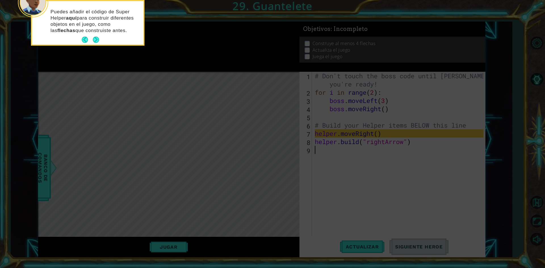
click at [96, 36] on button "Next" at bounding box center [96, 39] width 9 height 9
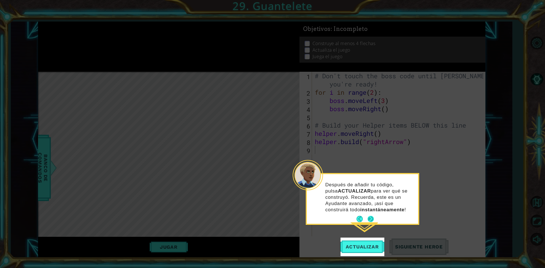
click at [368, 218] on button "Next" at bounding box center [371, 219] width 6 height 6
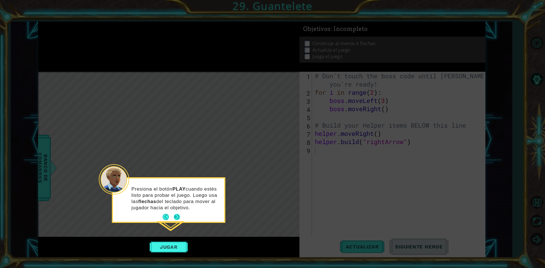
click at [177, 214] on button "Next" at bounding box center [177, 217] width 6 height 6
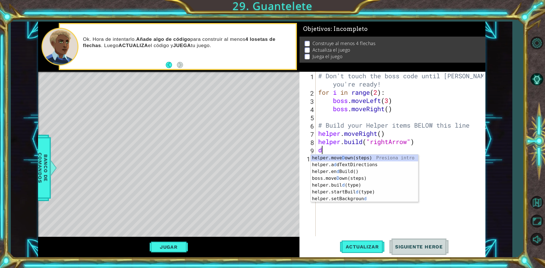
type textarea "d0"
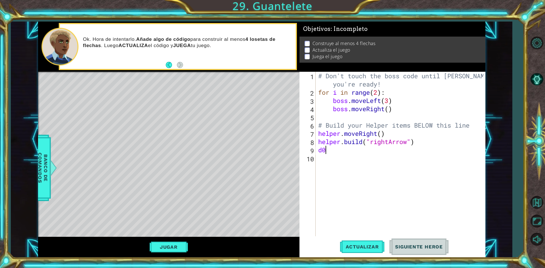
type textarea "d"
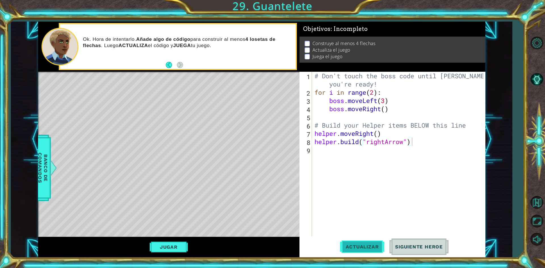
click at [359, 251] on button "Actualizar" at bounding box center [362, 247] width 45 height 18
click at [359, 250] on button "Actualizar" at bounding box center [362, 247] width 45 height 18
click at [164, 248] on button "Jugar" at bounding box center [169, 247] width 38 height 11
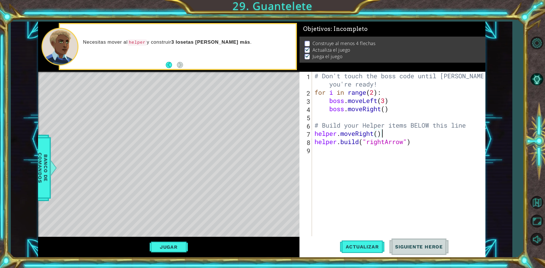
type textarea "[DOMAIN_NAME]("rightArrow")"
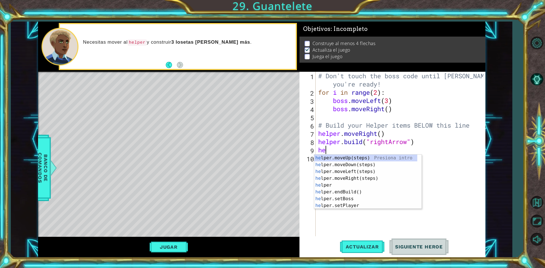
type textarea "h"
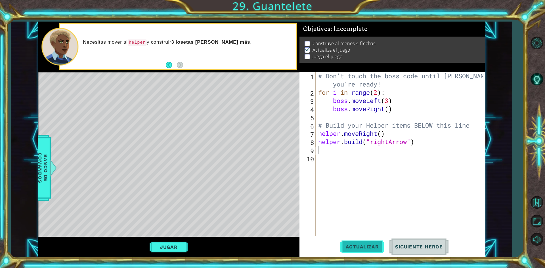
click at [356, 243] on button "Actualizar" at bounding box center [362, 247] width 45 height 18
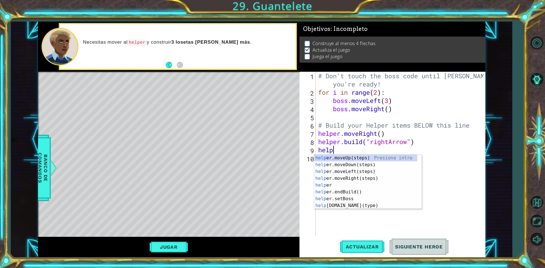
scroll to position [0, 1]
type textarea "helper"
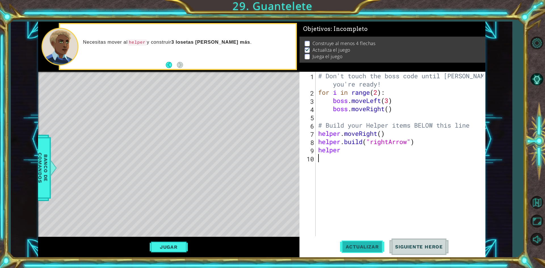
click at [361, 247] on span "Actualizar" at bounding box center [362, 247] width 45 height 6
click at [420, 253] on button "Siguiente Heroe" at bounding box center [419, 247] width 59 height 18
click at [162, 248] on button "Jugar" at bounding box center [169, 247] width 38 height 11
click at [352, 151] on div "# Don't touch the boss code until [PERSON_NAME] says you're ready! for i in ran…" at bounding box center [401, 166] width 169 height 189
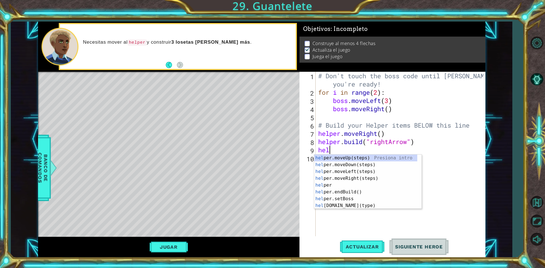
type textarea "h"
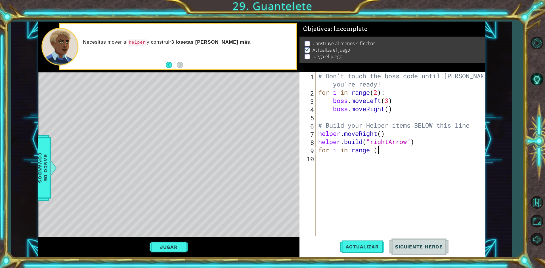
scroll to position [0, 3]
type textarea "for i in range (3)"
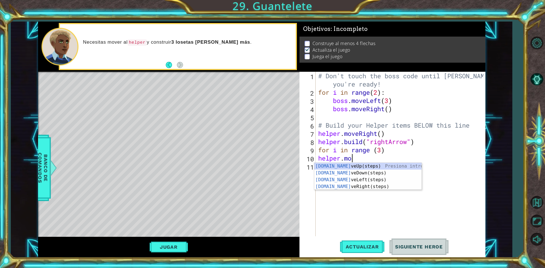
scroll to position [0, 1]
type textarea "helper.move"
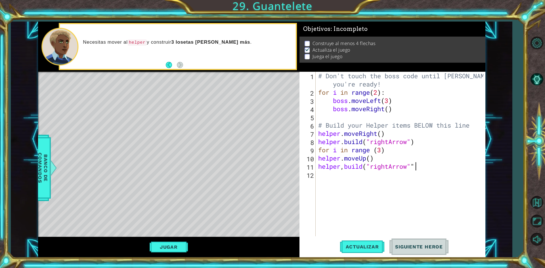
scroll to position [0, 4]
click at [367, 245] on span "Actualizar" at bounding box center [362, 247] width 45 height 6
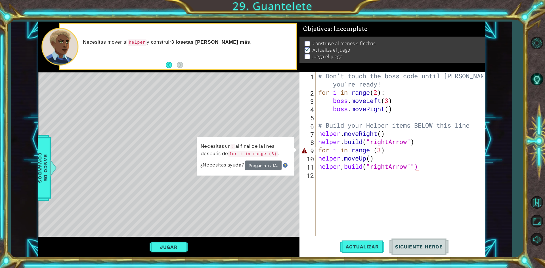
click at [389, 150] on div "# Don't touch the boss code until [PERSON_NAME] says you're ready! for i in ran…" at bounding box center [401, 166] width 169 height 189
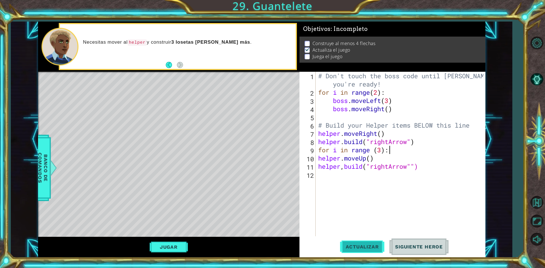
click at [363, 250] on button "Actualizar" at bounding box center [362, 247] width 45 height 18
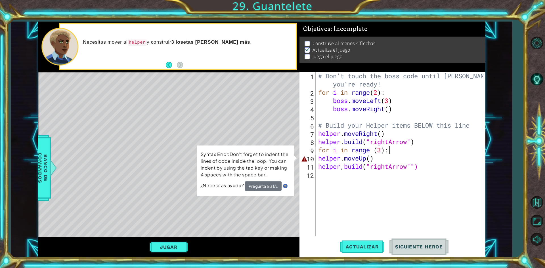
click at [318, 158] on div "# Don't touch the boss code until [PERSON_NAME] says you're ready! for i in ran…" at bounding box center [401, 166] width 169 height 189
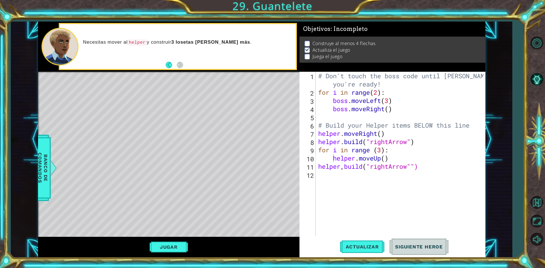
click at [316, 164] on div "helper.moveUp() 1 2 3 4 5 6 7 8 9 10 11 12 # Don't touch the boss code until [P…" at bounding box center [392, 154] width 184 height 165
click at [318, 168] on div "# Don't touch the boss code until [PERSON_NAME] says you're ready! for i in ran…" at bounding box center [401, 166] width 169 height 189
click at [381, 241] on button "Actualizar" at bounding box center [362, 247] width 45 height 18
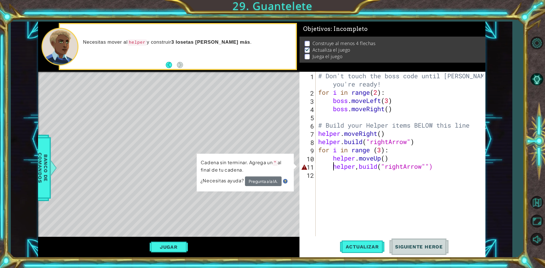
click at [430, 165] on div "# Don't touch the boss code until [PERSON_NAME] says you're ready! for i in ran…" at bounding box center [401, 166] width 169 height 189
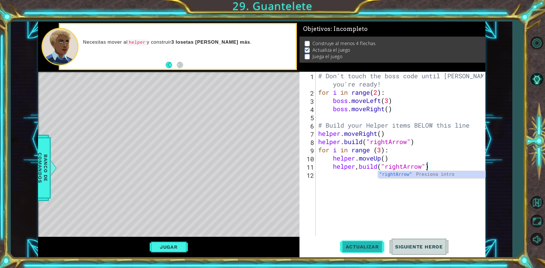
click at [374, 246] on span "Actualizar" at bounding box center [362, 247] width 45 height 6
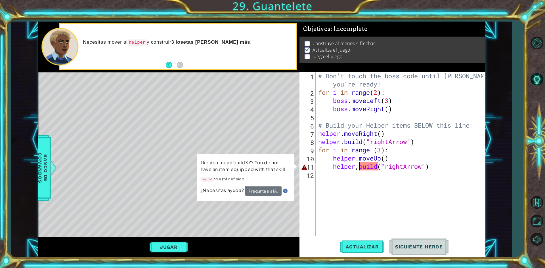
click at [360, 170] on div "# Don't touch the boss code until [PERSON_NAME] says you're ready! for i in ran…" at bounding box center [401, 166] width 169 height 189
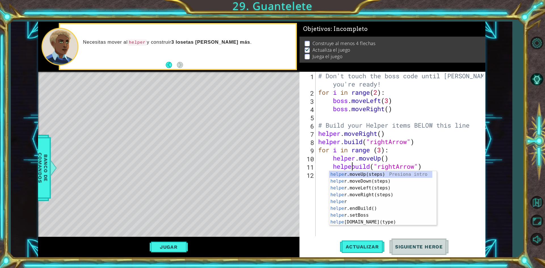
scroll to position [0, 2]
click at [368, 247] on span "Actualizar" at bounding box center [362, 247] width 45 height 6
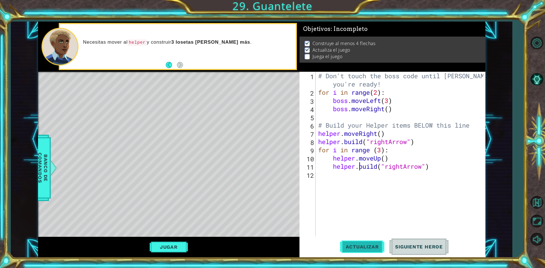
click at [369, 246] on span "Actualizar" at bounding box center [362, 247] width 45 height 6
click at [162, 250] on button "Jugar" at bounding box center [169, 247] width 38 height 11
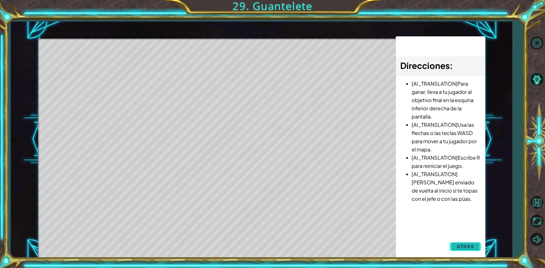
click at [433, 248] on button "Atrás" at bounding box center [466, 246] width 32 height 11
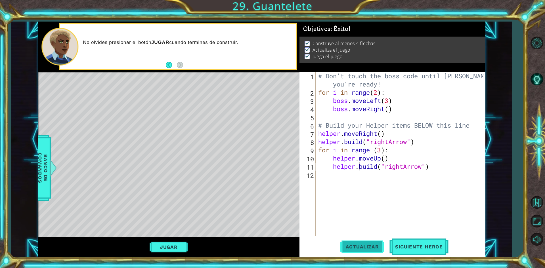
click at [350, 247] on span "Actualizar" at bounding box center [362, 247] width 45 height 6
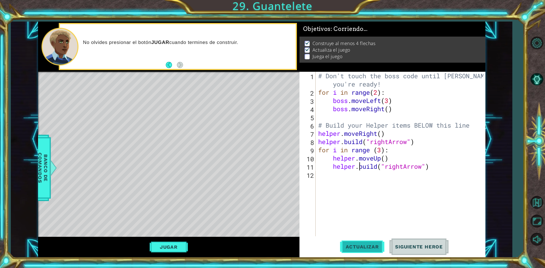
click at [350, 247] on span "Actualizar" at bounding box center [362, 247] width 45 height 6
click at [352, 246] on span "Actualizar" at bounding box center [362, 247] width 45 height 6
click at [383, 149] on div "# Don't touch the boss code until [PERSON_NAME] says you're ready! for i in ran…" at bounding box center [401, 166] width 169 height 189
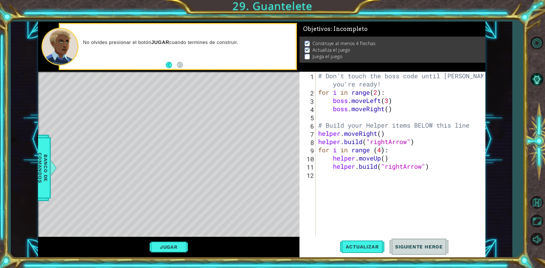
click at [357, 237] on div "for i in range (4): 1 2 3 4 5 6 7 8 9 10 11 12 # Don't touch the boss code unti…" at bounding box center [393, 165] width 186 height 186
click at [357, 245] on span "Actualizar" at bounding box center [362, 247] width 45 height 6
click at [382, 158] on div "# Don't touch the boss code until [PERSON_NAME] says you're ready! for i in ran…" at bounding box center [401, 166] width 169 height 189
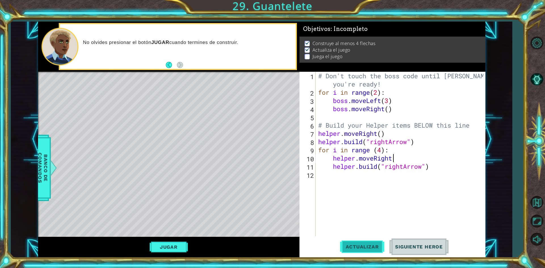
type textarea "helper.moveRight"
click at [365, 247] on span "Actualizar" at bounding box center [362, 247] width 45 height 6
click at [365, 245] on span "Actualizar" at bounding box center [362, 247] width 45 height 6
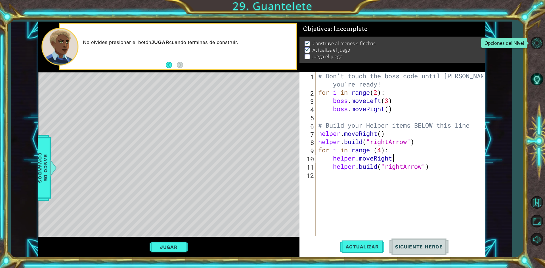
click at [433, 48] on div "1 ההההההההההההההההההההההההההההההההההההההההההההההההההההההההההההההההההההההההההההה…" at bounding box center [272, 134] width 545 height 268
click at [433, 43] on button "Opciones del Nivel" at bounding box center [537, 43] width 16 height 16
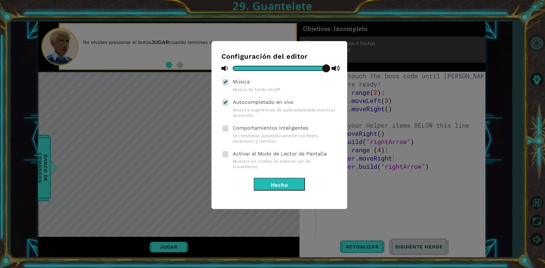
click at [433, 43] on div "Configuración del editor Música Música de fondo on/off. Autocompletado en vivo …" at bounding box center [272, 134] width 545 height 268
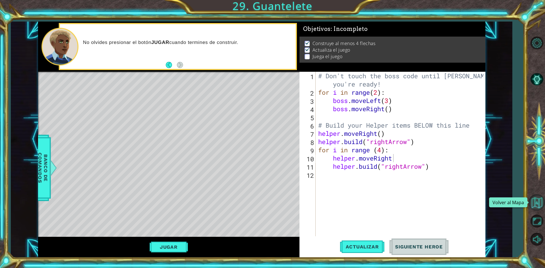
click at [433, 203] on button "Volver al Mapa" at bounding box center [537, 203] width 16 height 16
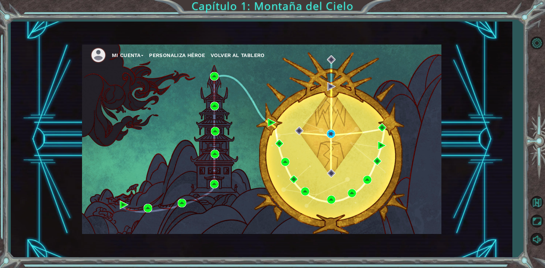
click at [126, 62] on ul "Mi Cuenta Personaliza Héroe Volver al Tablero" at bounding box center [266, 55] width 351 height 16
drag, startPoint x: 126, startPoint y: 49, endPoint x: 127, endPoint y: 54, distance: 5.1
click at [127, 51] on ul "Mi Cuenta Personaliza Héroe Volver al Tablero" at bounding box center [266, 55] width 351 height 16
click at [129, 56] on button "Mi Cuenta" at bounding box center [128, 55] width 32 height 9
click at [136, 76] on button "Cerrar Sesión" at bounding box center [133, 76] width 35 height 6
